Goal: Transaction & Acquisition: Purchase product/service

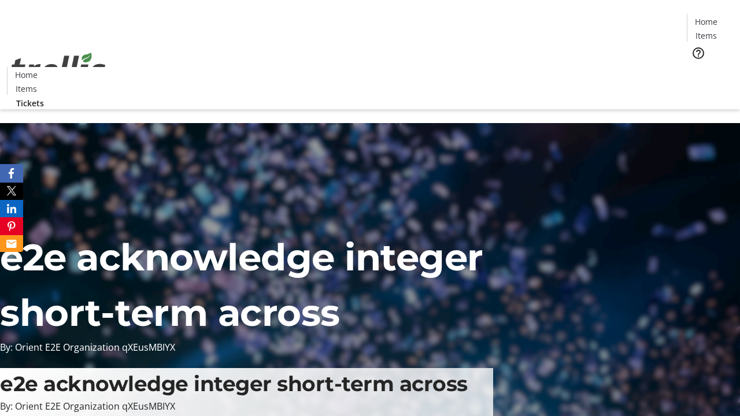
click at [696, 67] on span "Tickets" at bounding box center [710, 73] width 28 height 12
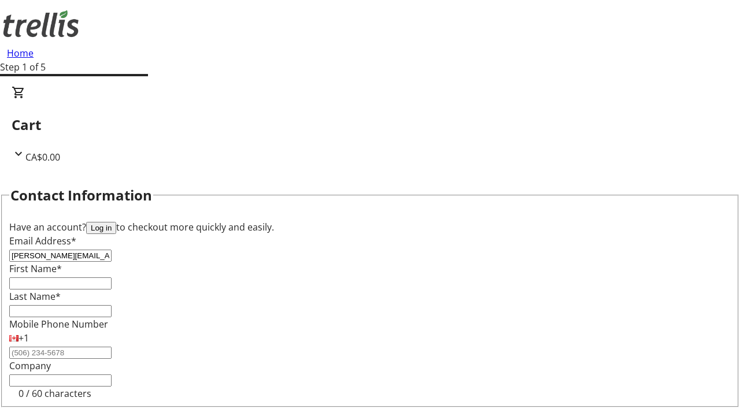
type input "[PERSON_NAME][EMAIL_ADDRESS][DOMAIN_NAME]"
type input "[PERSON_NAME]"
type input "Von"
